Goal: Information Seeking & Learning: Learn about a topic

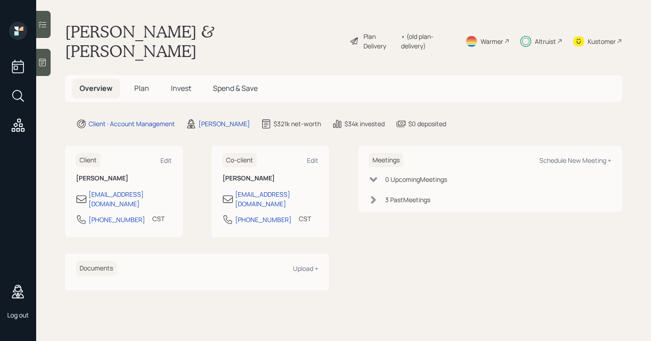
click at [180, 83] on span "Invest" at bounding box center [181, 88] width 20 height 10
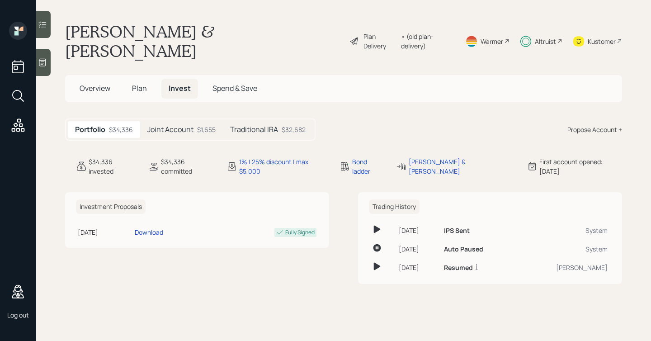
click at [180, 125] on h5 "Joint Account" at bounding box center [170, 129] width 46 height 9
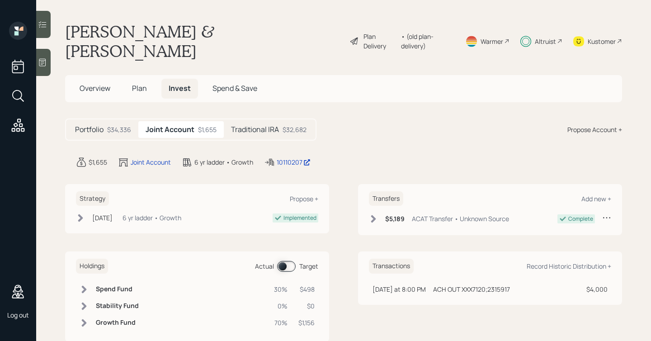
click at [241, 125] on h5 "Traditional IRA" at bounding box center [255, 129] width 48 height 9
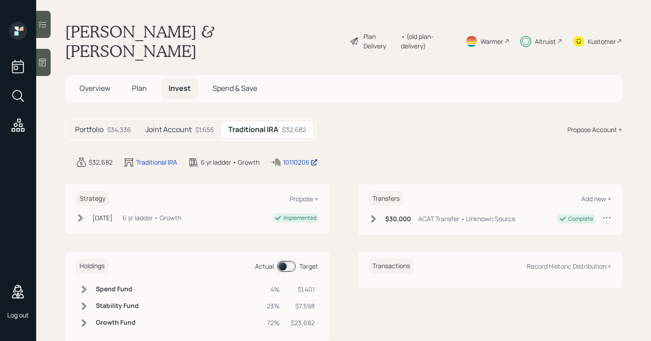
click at [196, 125] on div "$1,655" at bounding box center [204, 129] width 19 height 9
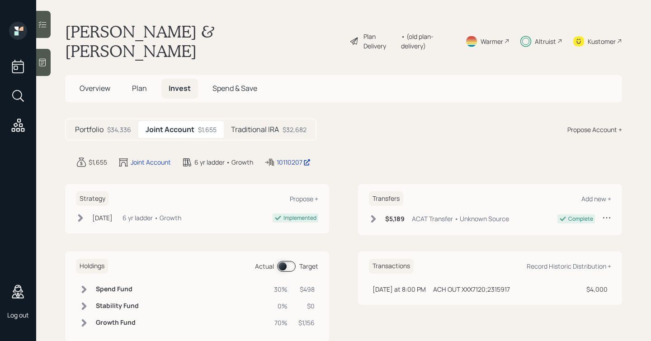
scroll to position [4, 0]
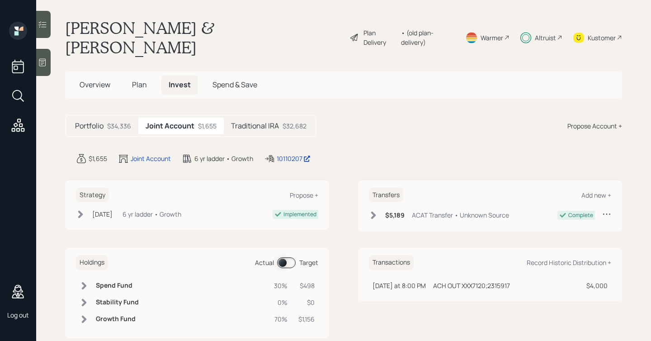
click at [288, 257] on span at bounding box center [286, 262] width 19 height 11
click at [287, 257] on span at bounding box center [286, 262] width 19 height 11
click at [120, 311] on td "Growth Fund" at bounding box center [117, 319] width 50 height 17
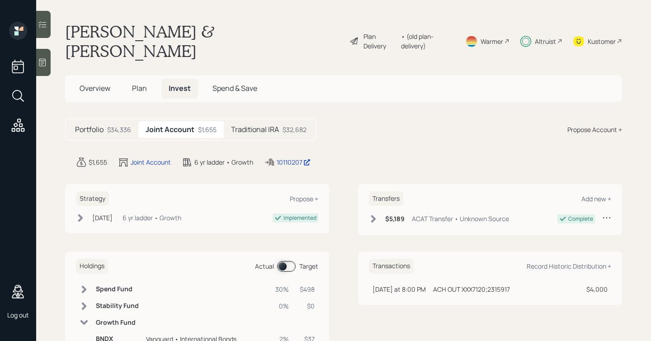
scroll to position [47, 0]
